Goal: Check status: Check status

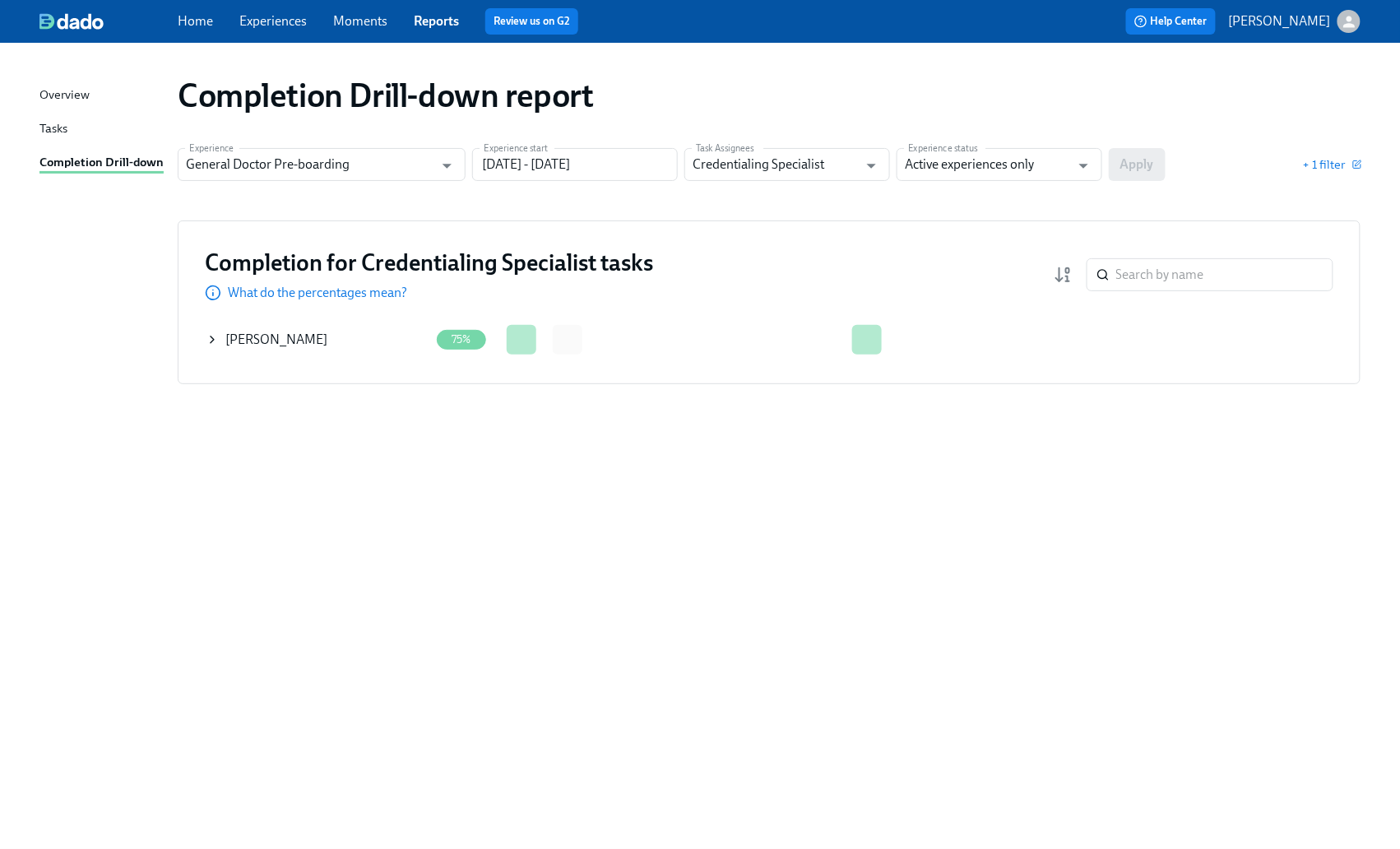
click at [455, 178] on div at bounding box center [446, 165] width 24 height 26
click at [589, 163] on input "[DATE] - [DATE]" at bounding box center [575, 164] width 205 height 33
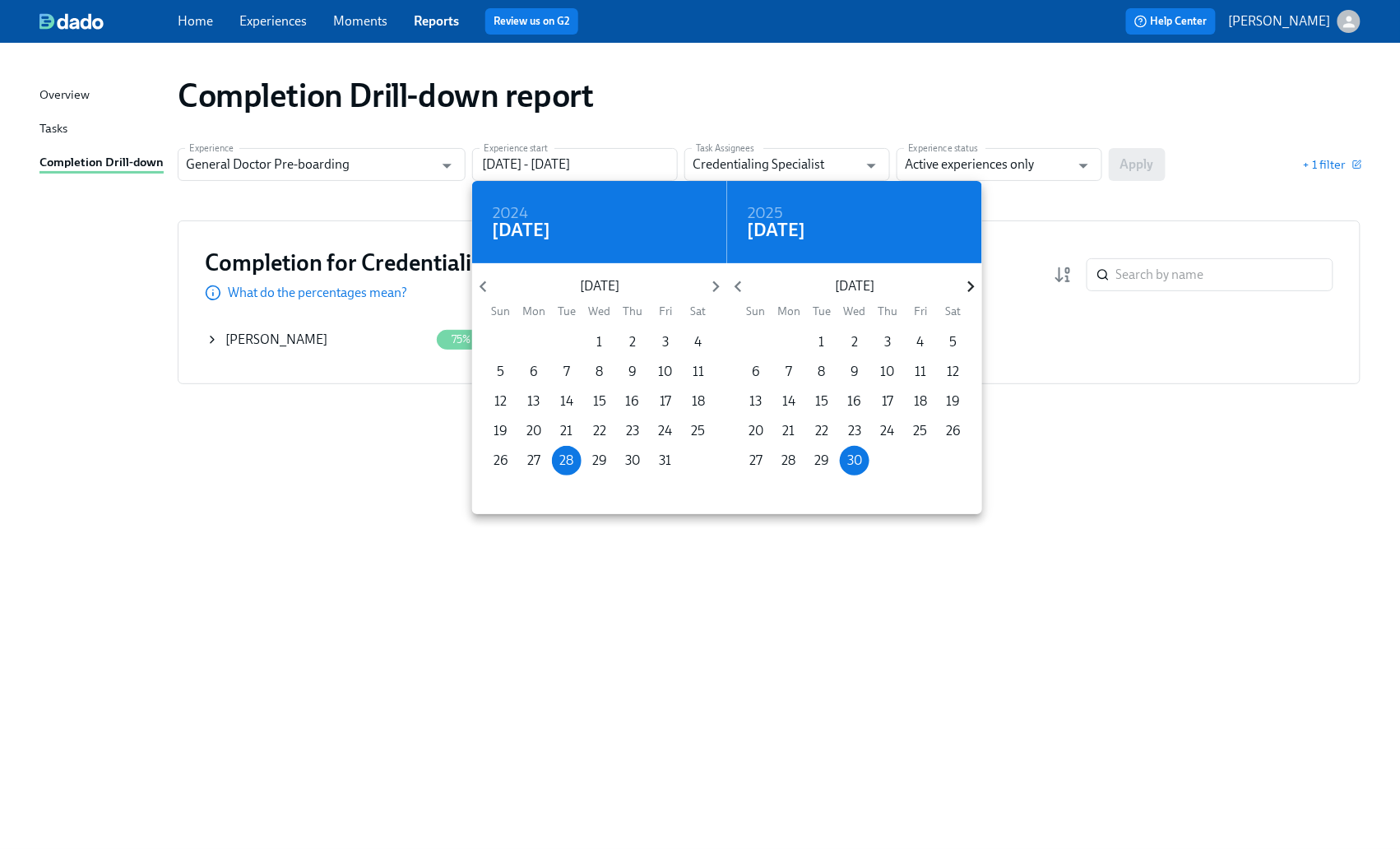
click at [976, 286] on icon "button" at bounding box center [971, 286] width 22 height 22
click at [976, 284] on icon "button" at bounding box center [971, 286] width 22 height 22
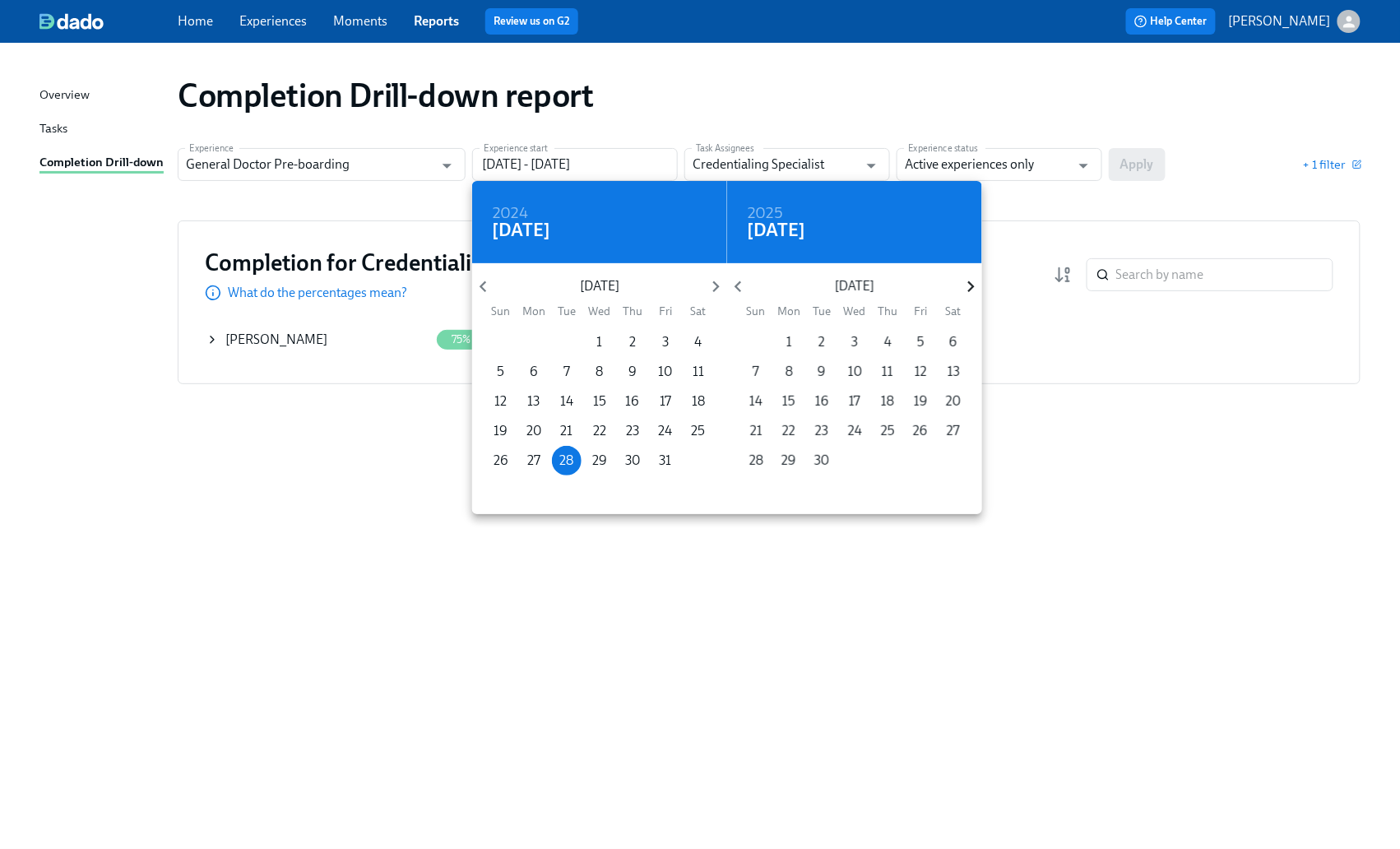
click at [976, 283] on icon "button" at bounding box center [971, 286] width 22 height 22
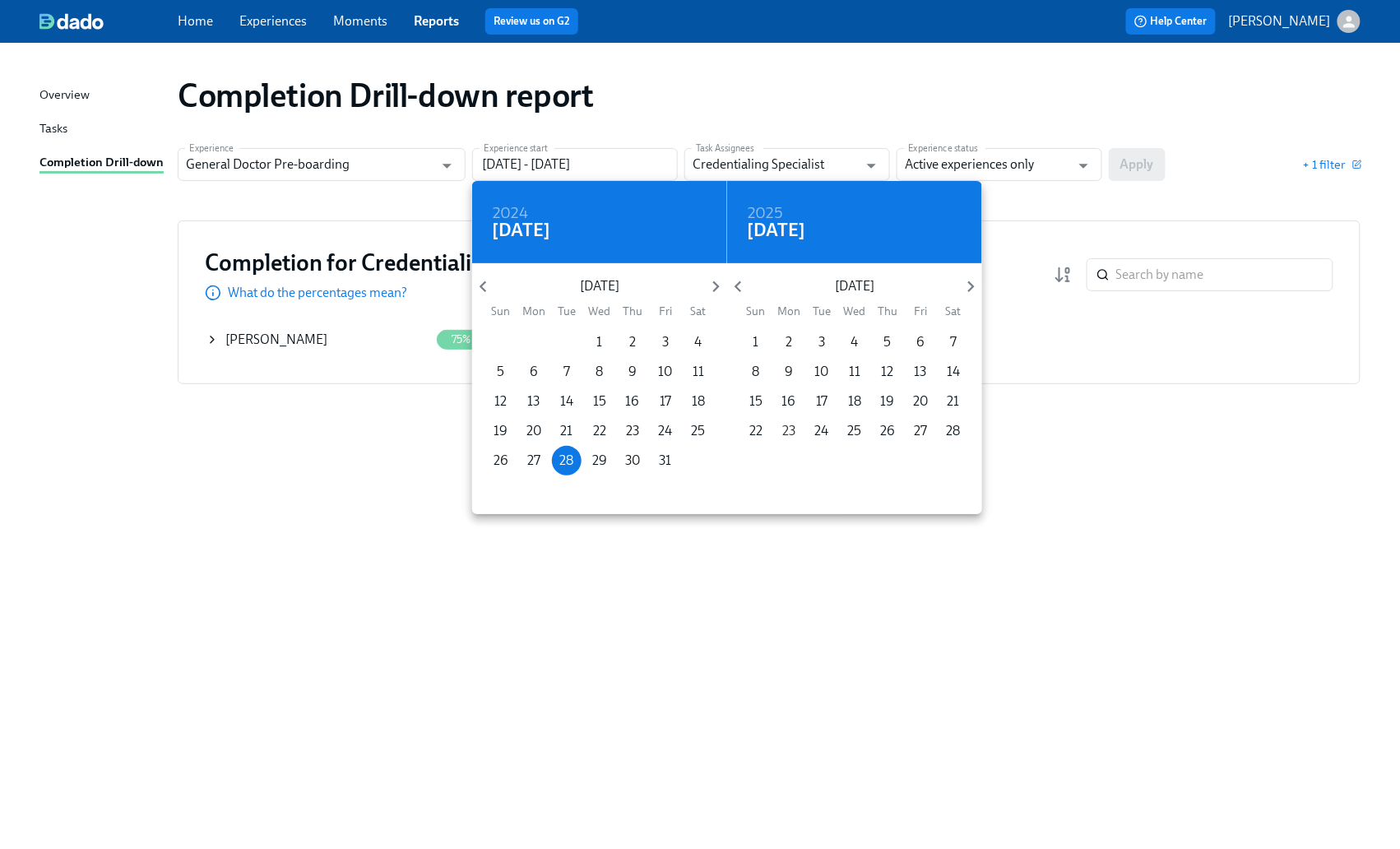
click at [775, 438] on span "23" at bounding box center [788, 431] width 29 height 18
type input "[DATE] - [DATE]"
click at [1124, 168] on div at bounding box center [700, 424] width 1400 height 849
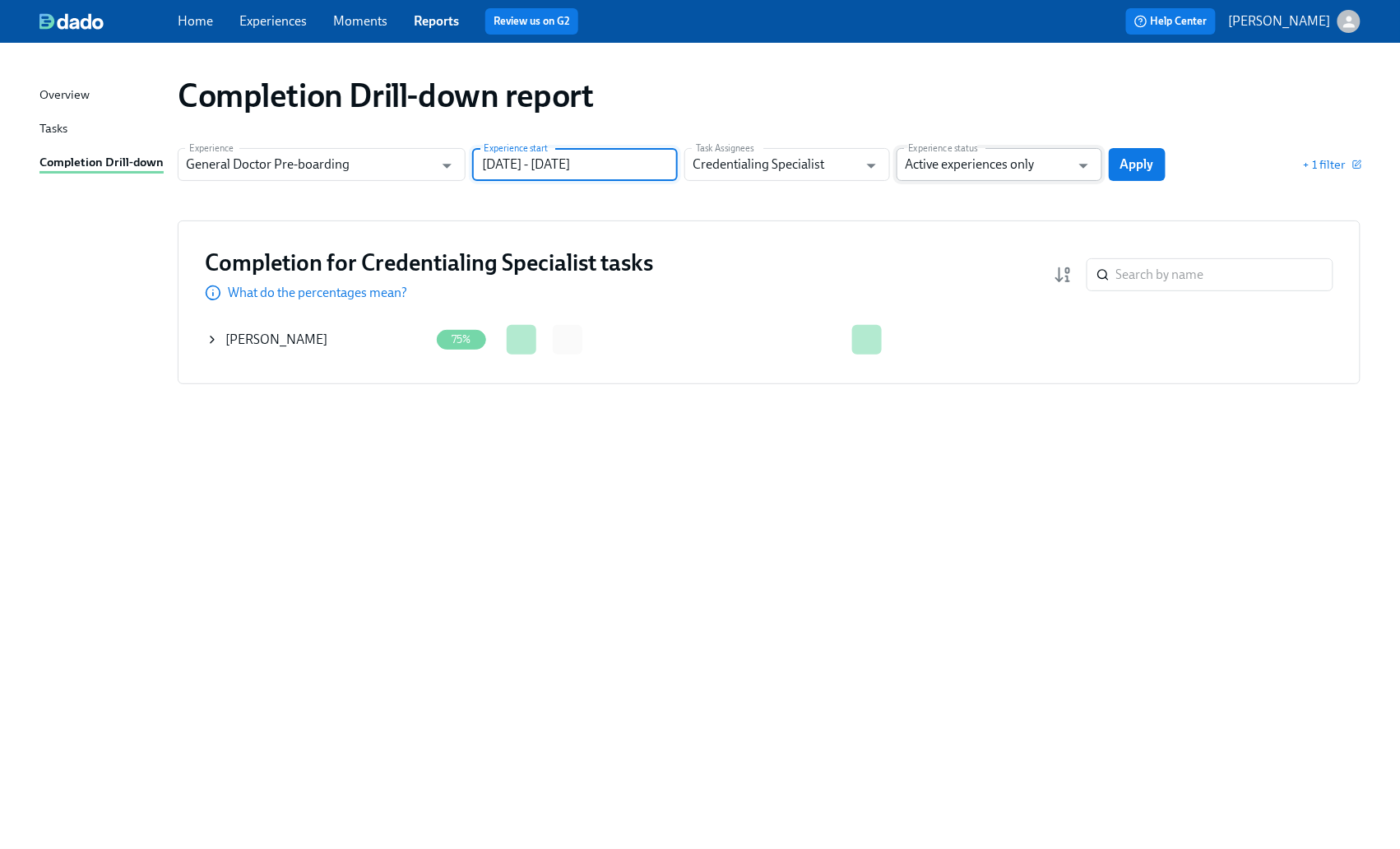
click at [1046, 167] on input "Active experiences only" at bounding box center [988, 164] width 165 height 33
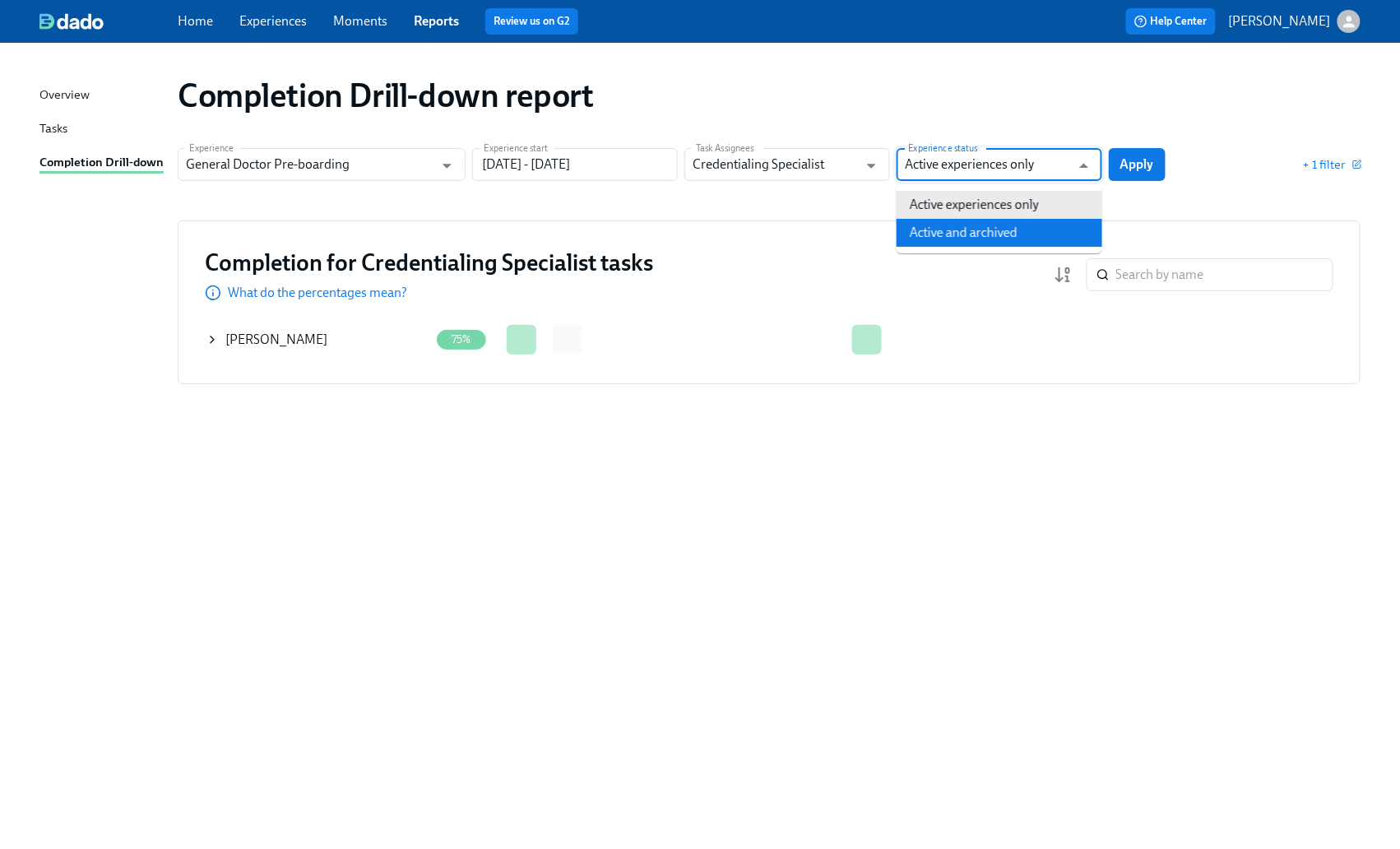
click at [943, 234] on li "Active and archived" at bounding box center [1000, 232] width 205 height 28
type input "Active and archived"
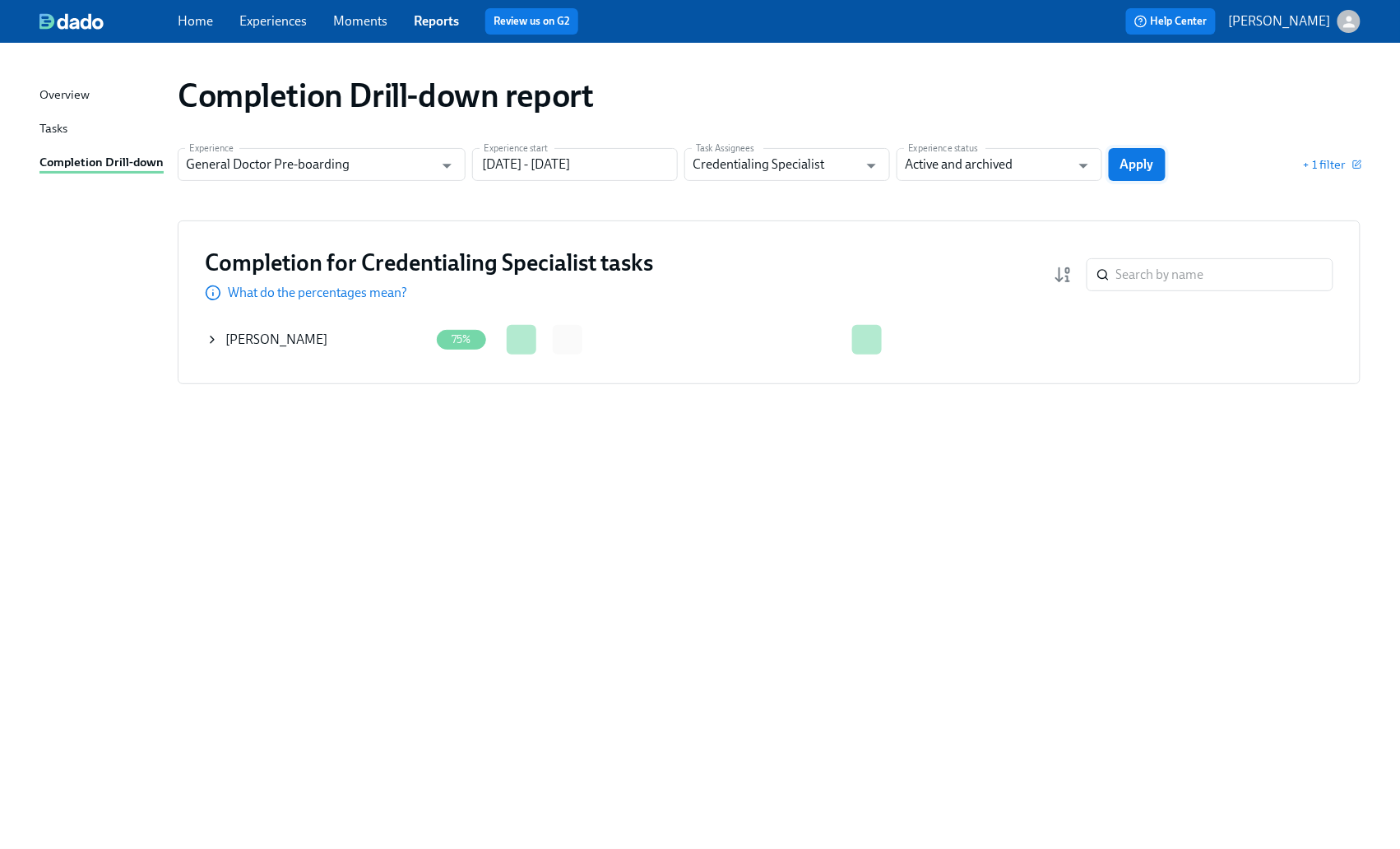
click at [1146, 156] on span "Apply" at bounding box center [1137, 164] width 33 height 16
click at [214, 338] on icon at bounding box center [211, 339] width 3 height 7
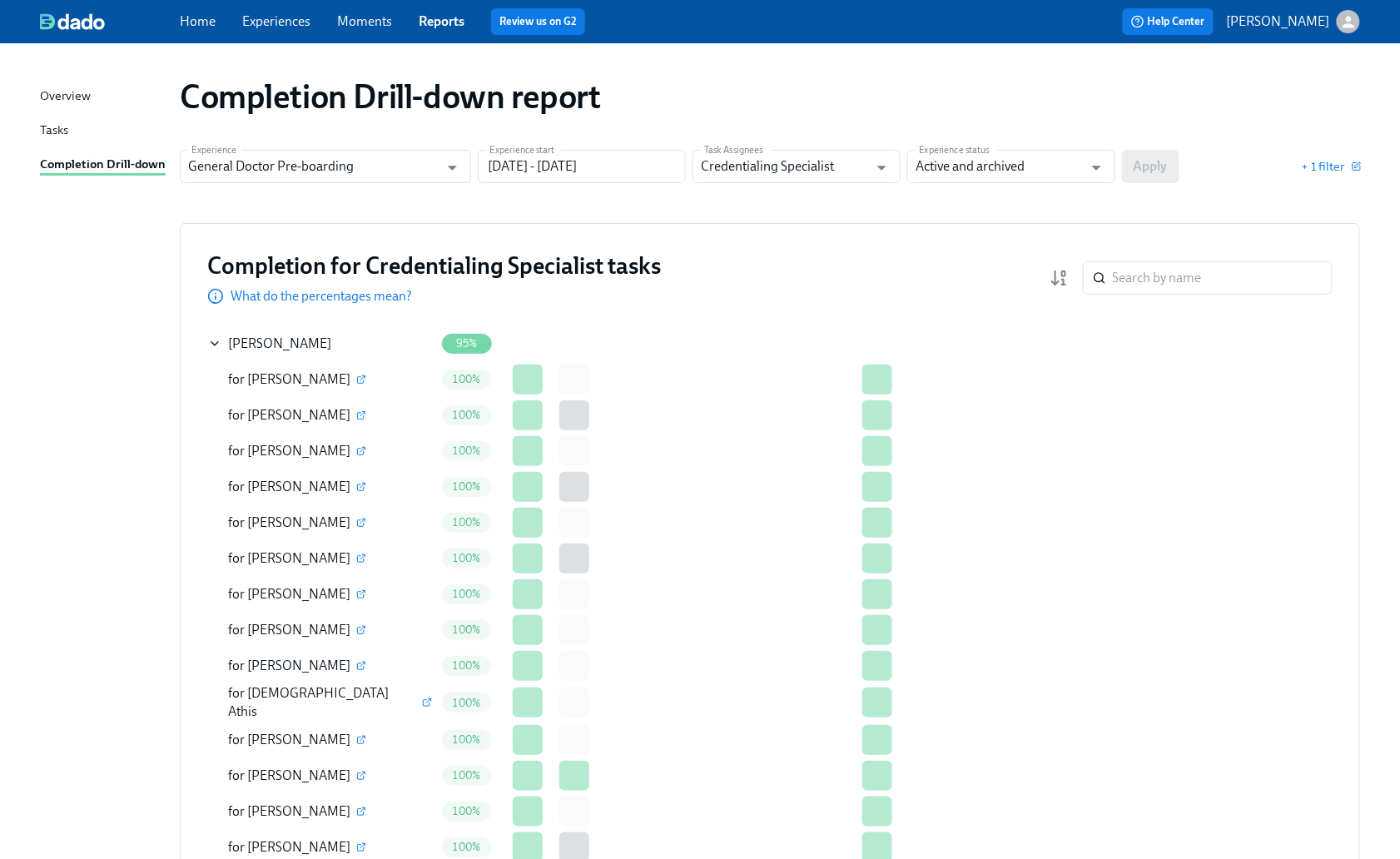
click at [700, 510] on div at bounding box center [702, 522] width 7 height 31
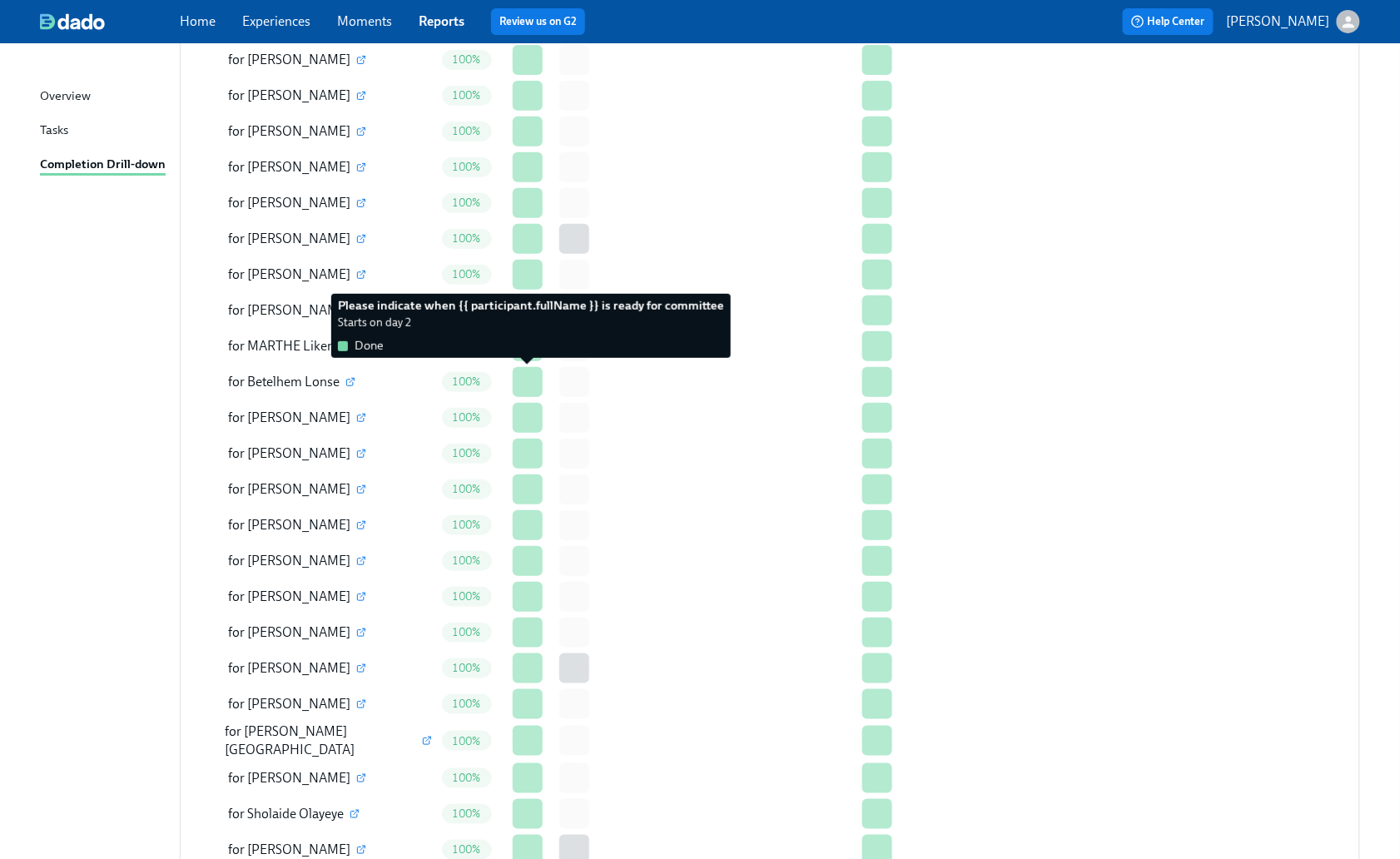
scroll to position [2551, 0]
